Goal: Subscribe to service/newsletter

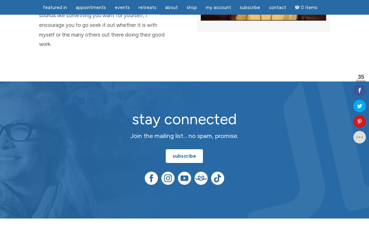
scroll to position [1684, 0]
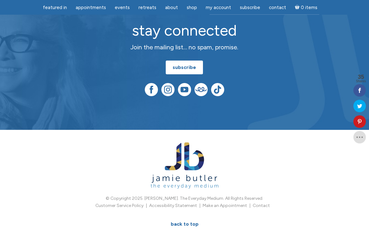
click at [198, 61] on link "subscribe" at bounding box center [184, 68] width 37 height 14
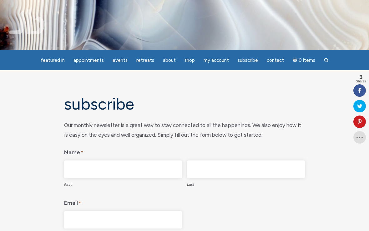
click at [138, 165] on input "First" at bounding box center [123, 170] width 118 height 18
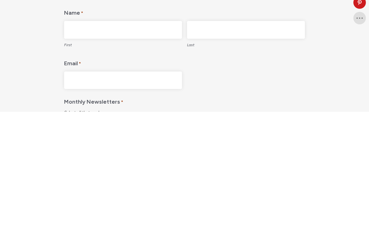
type input "[PERSON_NAME]"
type input "[EMAIL_ADDRESS][DOMAIN_NAME]"
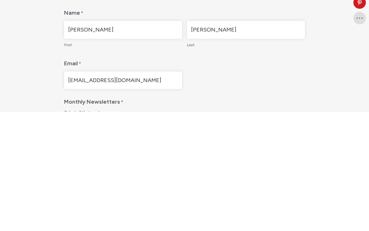
scroll to position [119, 0]
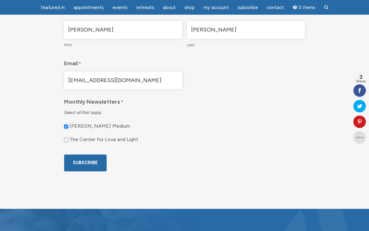
click at [68, 140] on input "The Center for Love and Light" at bounding box center [66, 140] width 4 height 4
checkbox input "true"
click at [84, 164] on input "Subscribe" at bounding box center [85, 163] width 42 height 17
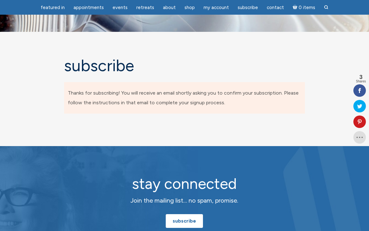
scroll to position [0, 0]
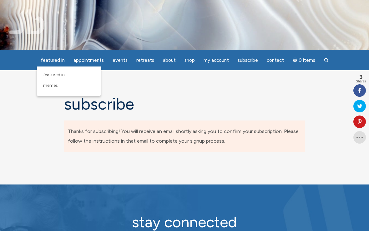
click at [64, 64] on link "featured in" at bounding box center [53, 60] width 32 height 12
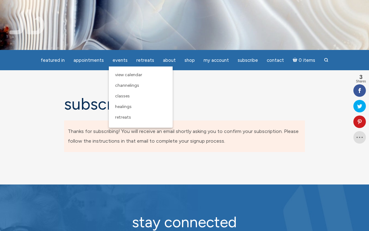
click at [130, 94] on span "Classes" at bounding box center [122, 95] width 15 height 5
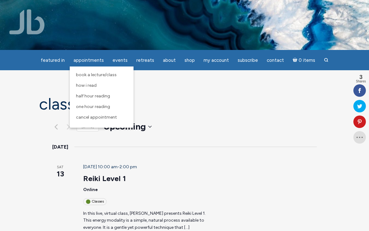
click at [103, 96] on span "Half Hour Reading" at bounding box center [93, 95] width 34 height 5
